Goal: Register for event/course

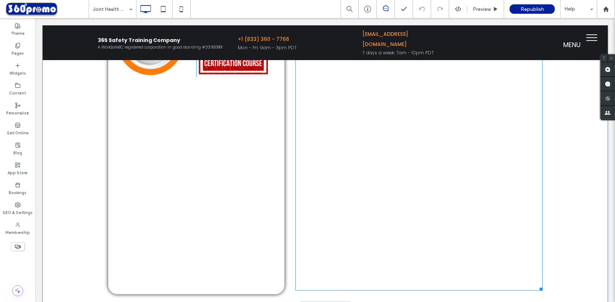
scroll to position [977, 0]
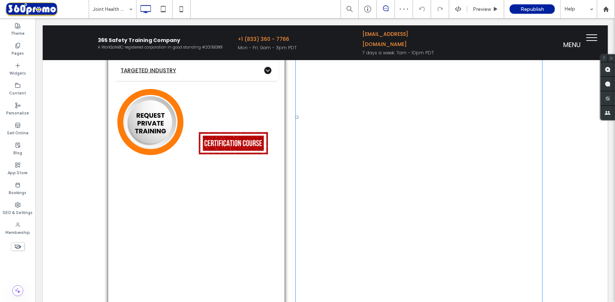
scroll to position [760, 0]
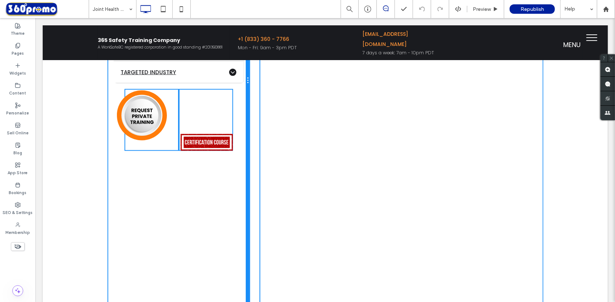
drag, startPoint x: 281, startPoint y: 131, endPoint x: 246, endPoint y: 139, distance: 35.7
click at [246, 139] on div "Click To Paste Click To Paste $110 Virtual / Per participant Click To Paste ADV…" at bounding box center [325, 80] width 434 height 574
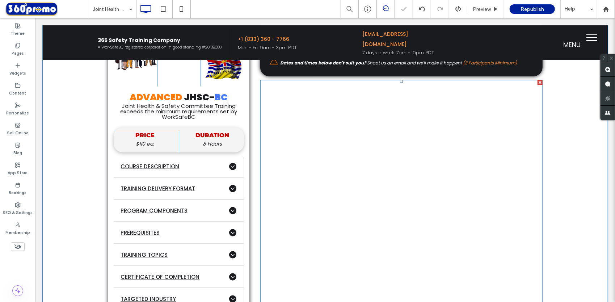
scroll to position [507, 0]
